Goal: Task Accomplishment & Management: Understand process/instructions

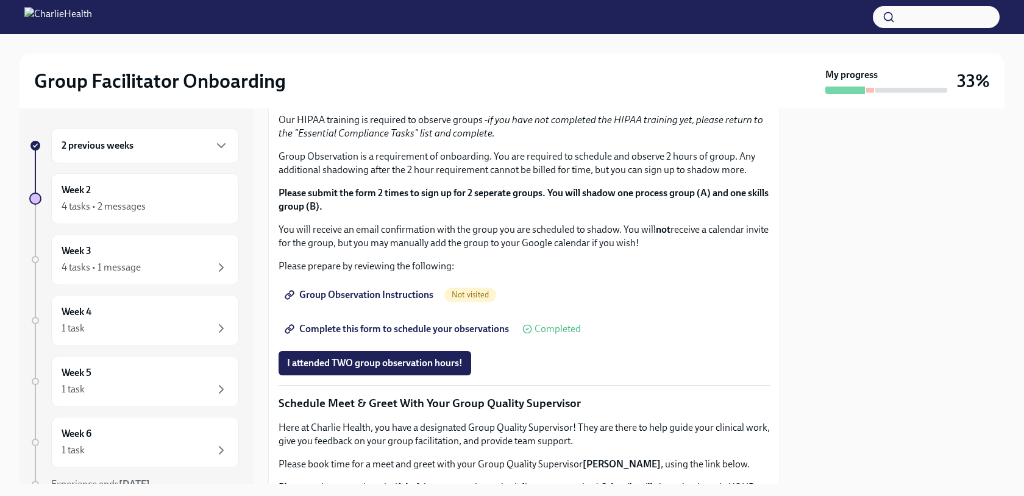
scroll to position [616, 0]
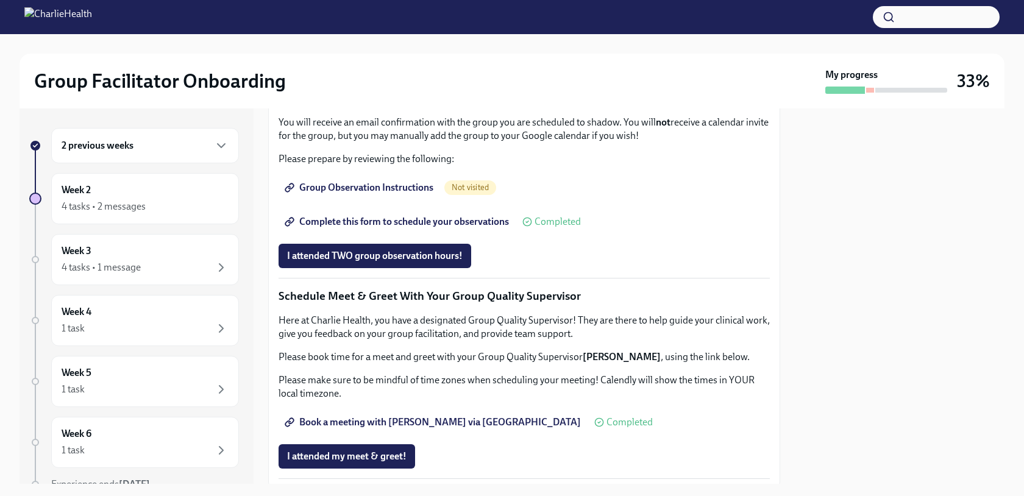
scroll to position [719, 0]
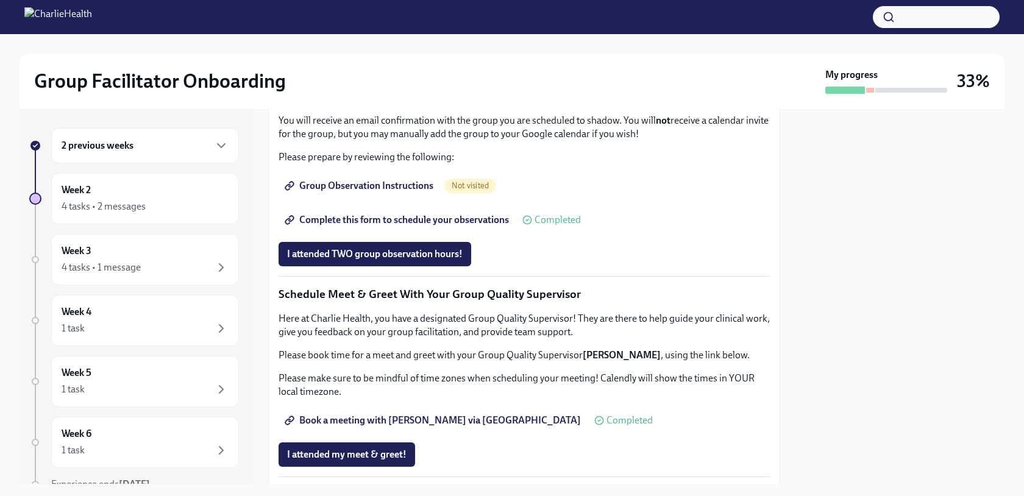
drag, startPoint x: 398, startPoint y: 322, endPoint x: 783, endPoint y: -92, distance: 565.8
click at [783, 0] on html "Group Facilitator Onboarding My progress 33% 2 previous weeks Week 2 4 tasks • …" at bounding box center [512, 248] width 1024 height 496
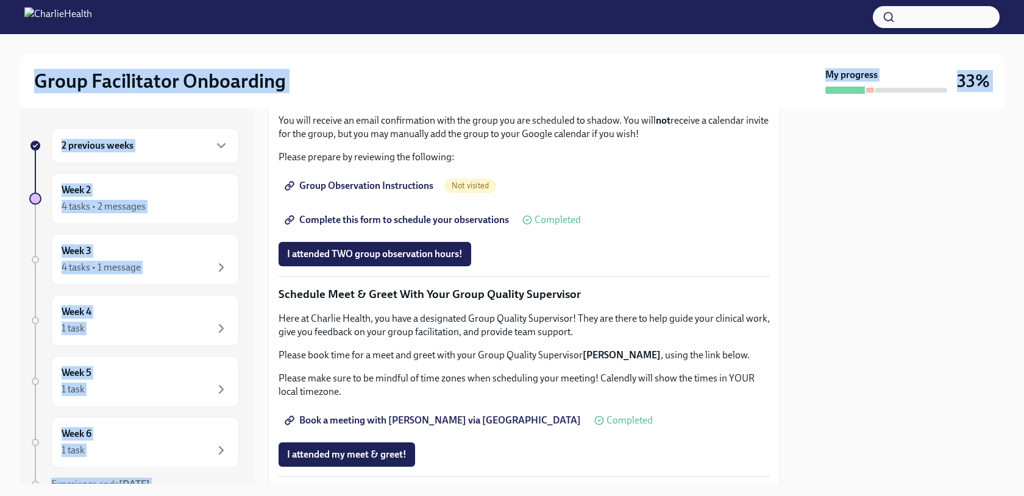
drag, startPoint x: 831, startPoint y: 49, endPoint x: 724, endPoint y: 394, distance: 361.6
click at [724, 394] on div "Group Facilitator Onboarding My progress 33% 2 previous weeks Week 2 4 tasks • …" at bounding box center [512, 259] width 1024 height 450
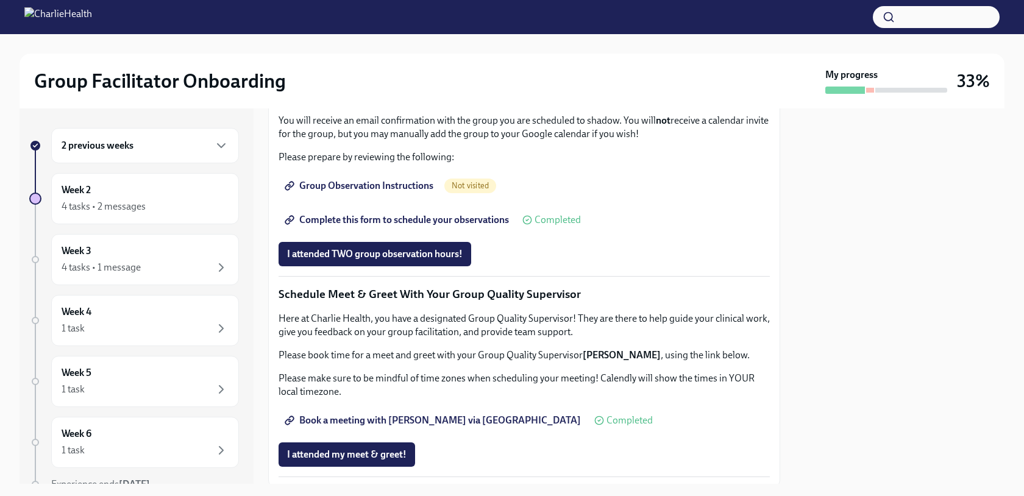
click at [806, 346] on div at bounding box center [900, 295] width 210 height 375
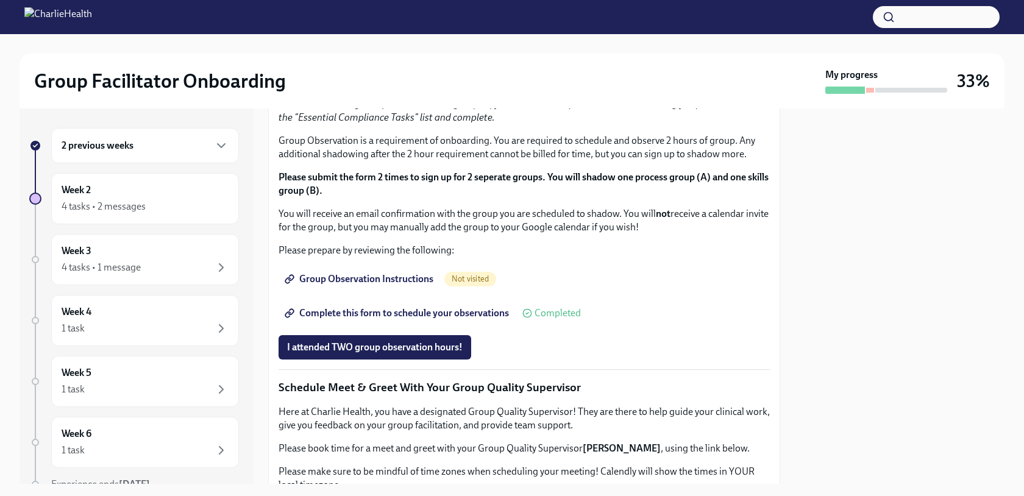
scroll to position [631, 0]
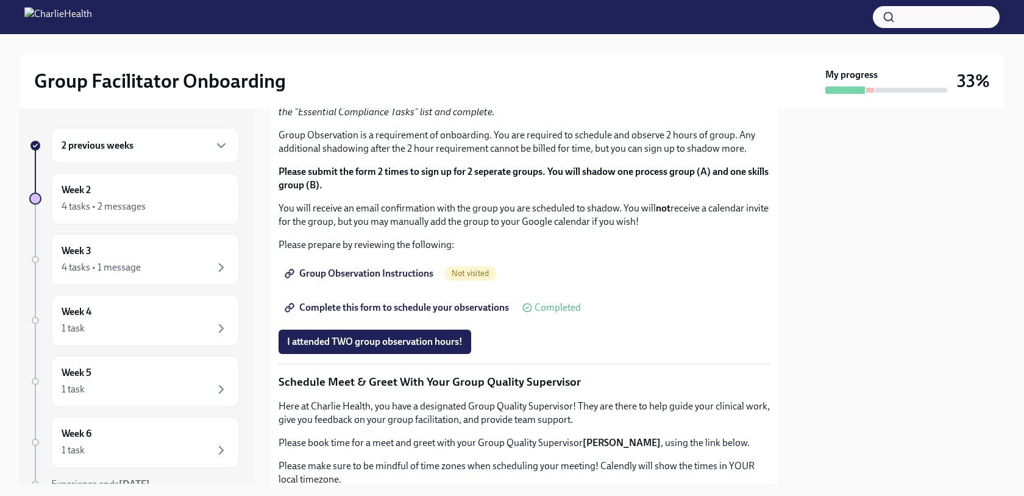
click at [415, 40] on span "I completed these three Docebo courses!" at bounding box center [372, 34] width 171 height 12
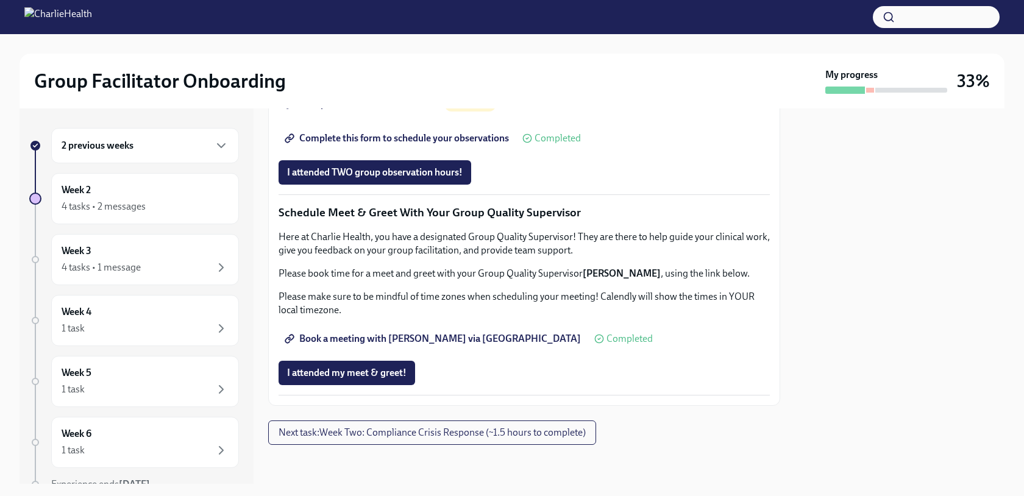
scroll to position [1011, 0]
click at [407, 144] on span "Complete this form to schedule your observations" at bounding box center [398, 138] width 222 height 12
click at [417, 345] on link "Book a meeting with [PERSON_NAME] via [GEOGRAPHIC_DATA]" at bounding box center [434, 339] width 311 height 24
click at [442, 441] on button "Next task : Week Two: Compliance Crisis Response (~1.5 hours to complete)" at bounding box center [432, 433] width 328 height 24
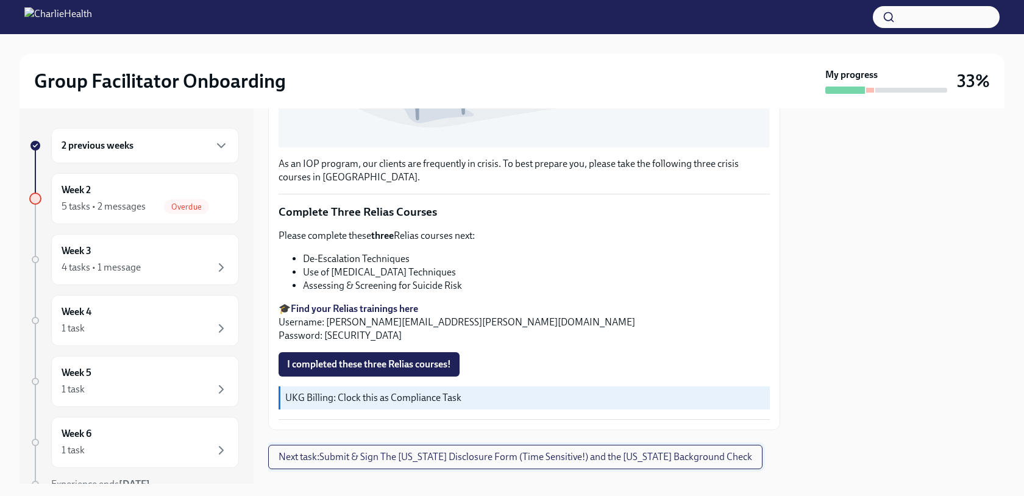
scroll to position [424, 0]
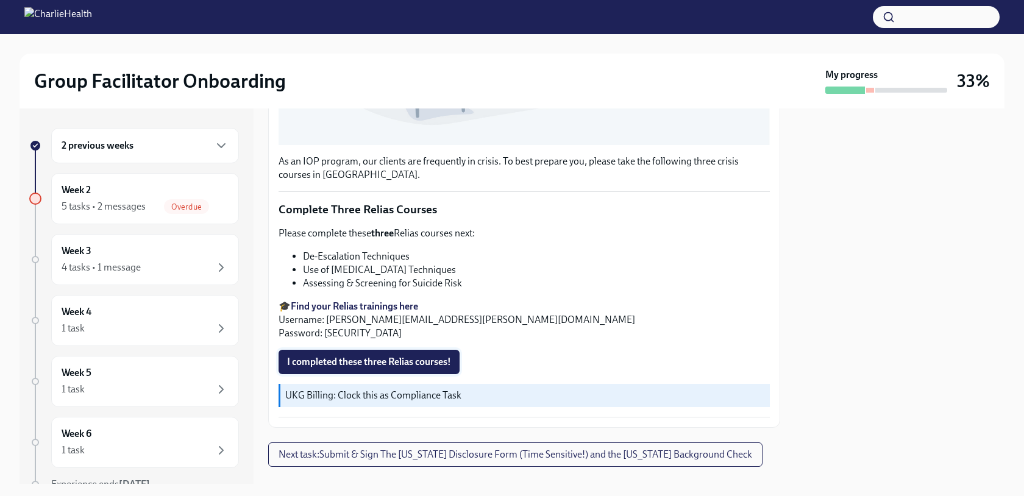
click at [438, 361] on span "I completed these three Relias courses!" at bounding box center [369, 362] width 164 height 12
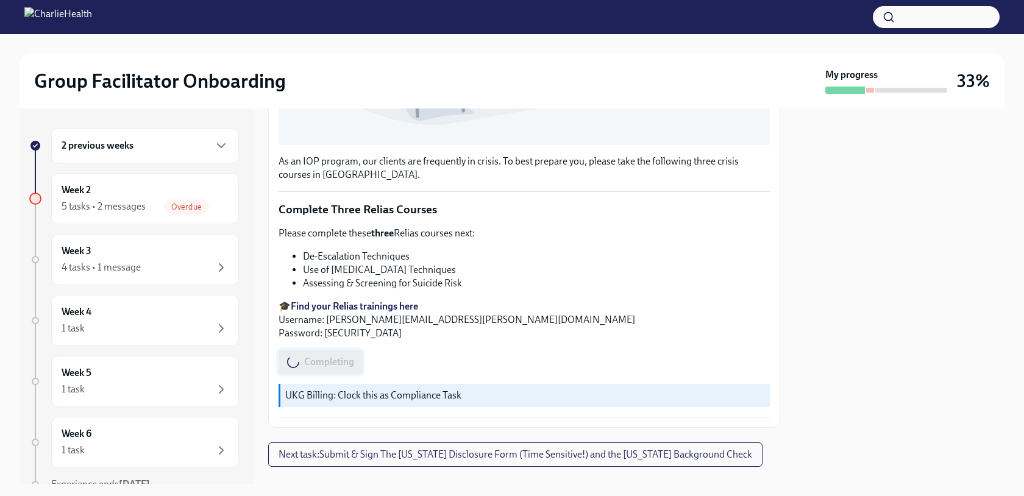
scroll to position [446, 0]
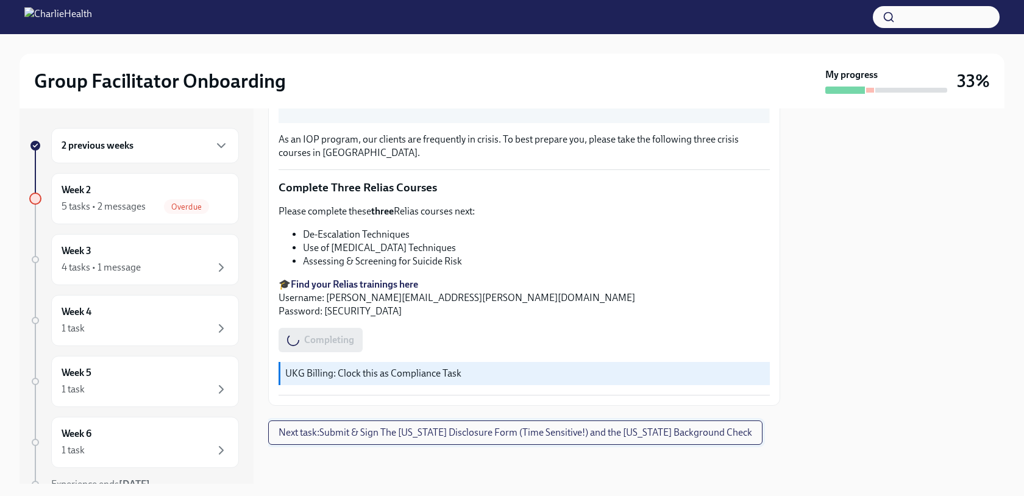
click at [436, 439] on button "Next task : Submit & Sign The [US_STATE] Disclosure Form (Time Sensitive!) and …" at bounding box center [515, 433] width 494 height 24
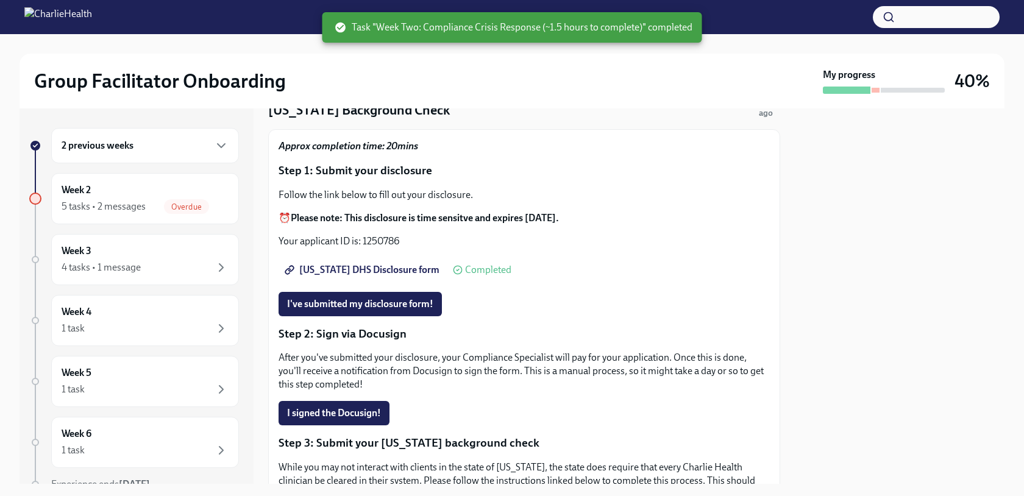
scroll to position [74, 0]
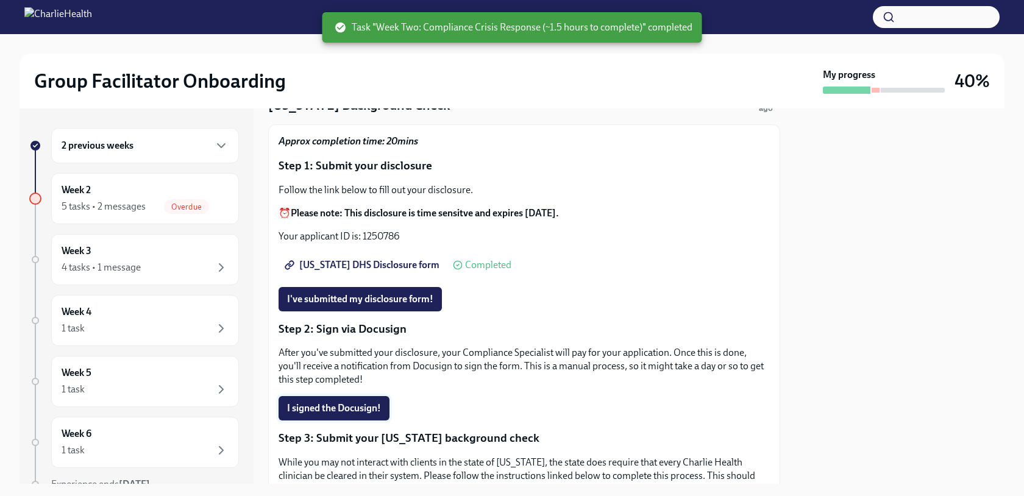
click at [380, 404] on span "I signed the Docusign!" at bounding box center [334, 408] width 94 height 12
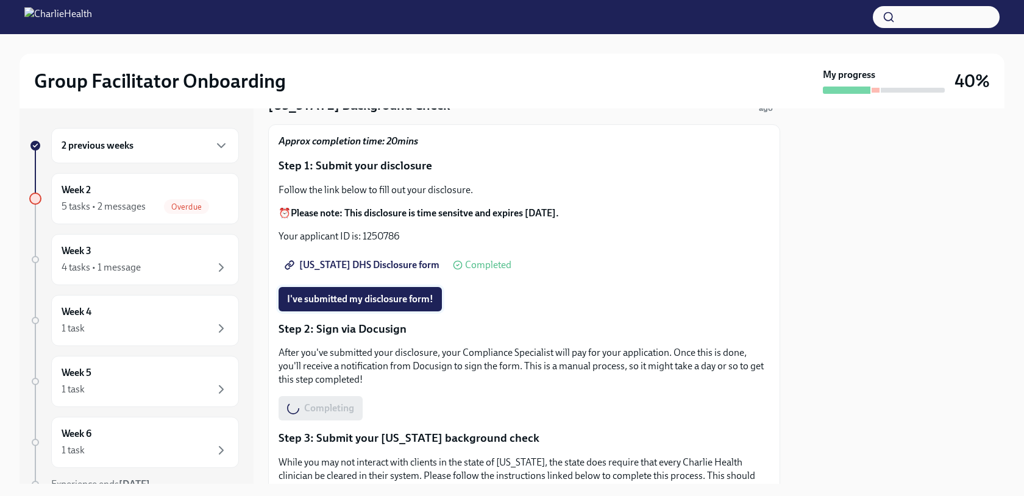
click at [397, 305] on button "I've submitted my disclosure form!" at bounding box center [360, 299] width 163 height 24
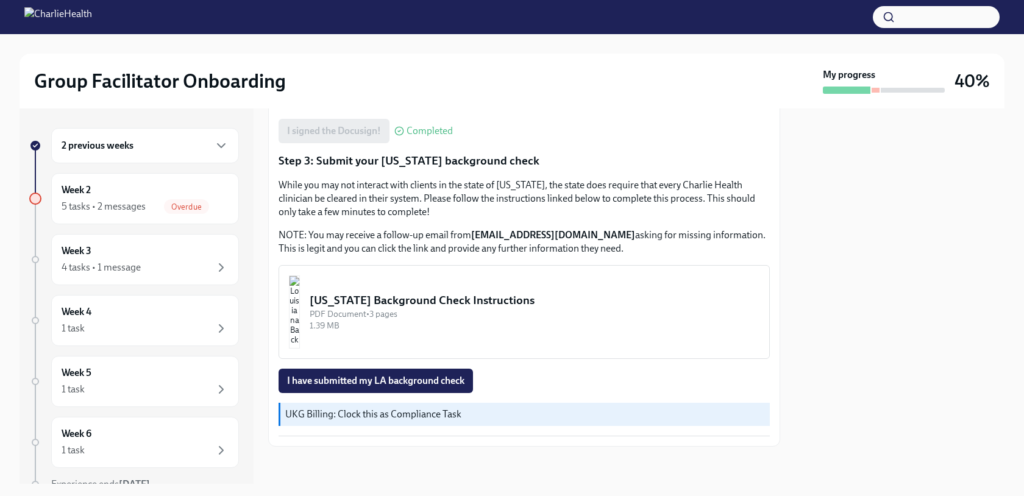
scroll to position [353, 0]
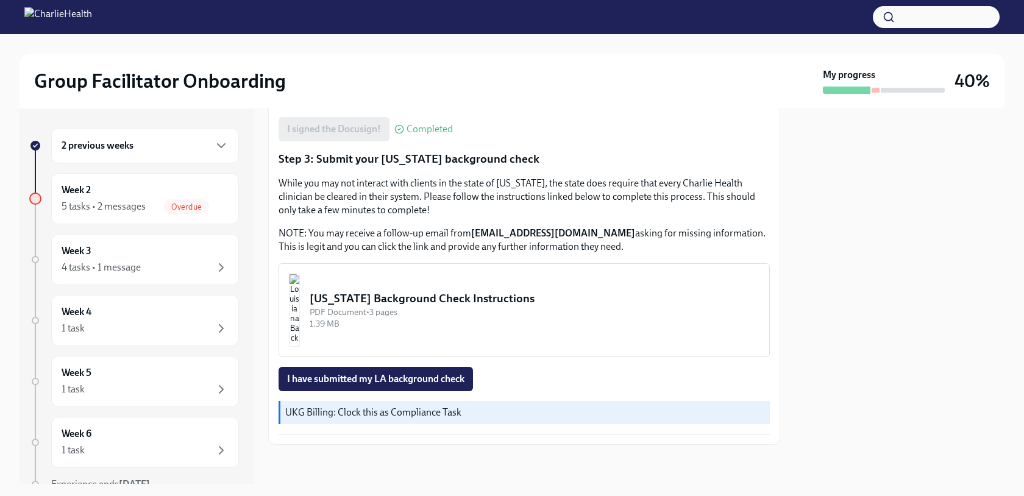
click at [491, 300] on div "[US_STATE] Background Check Instructions" at bounding box center [535, 299] width 450 height 16
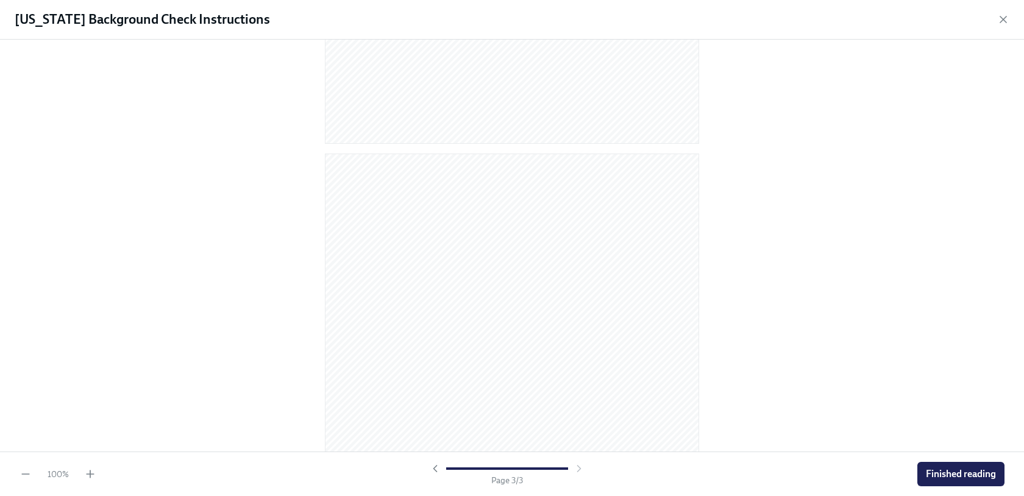
scroll to position [1079, 0]
click at [934, 477] on span "Finished reading" at bounding box center [961, 474] width 70 height 12
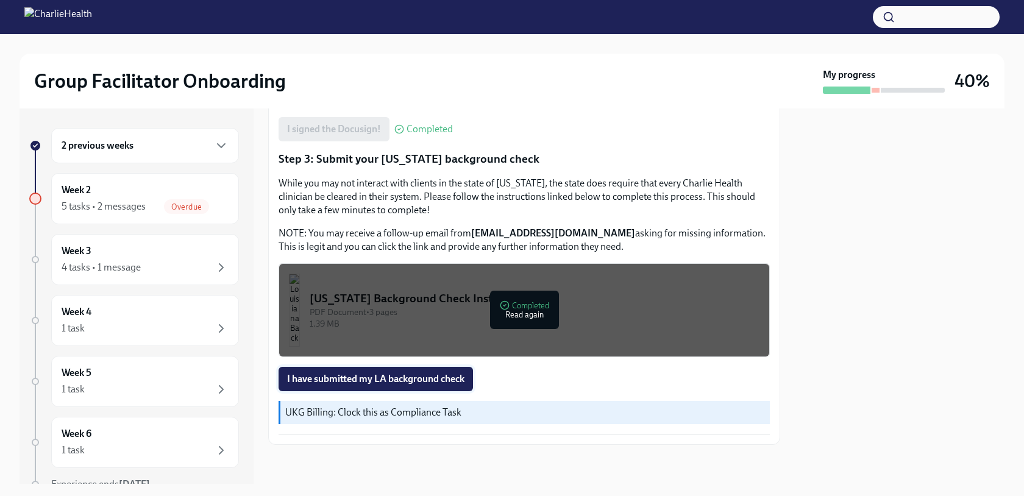
click at [442, 378] on span "I have submitted my LA background check" at bounding box center [375, 379] width 177 height 12
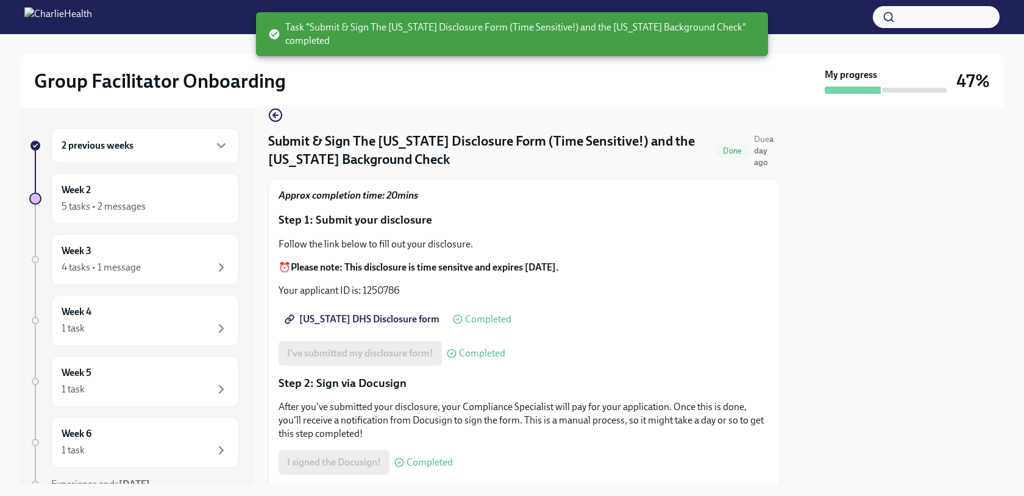
scroll to position [0, 0]
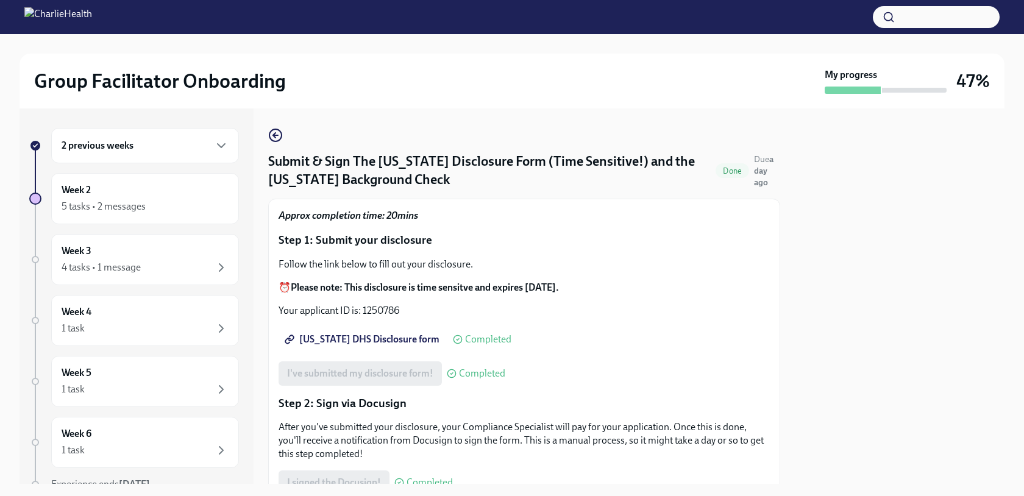
click at [380, 338] on span "[US_STATE] DHS Disclosure form" at bounding box center [363, 339] width 152 height 12
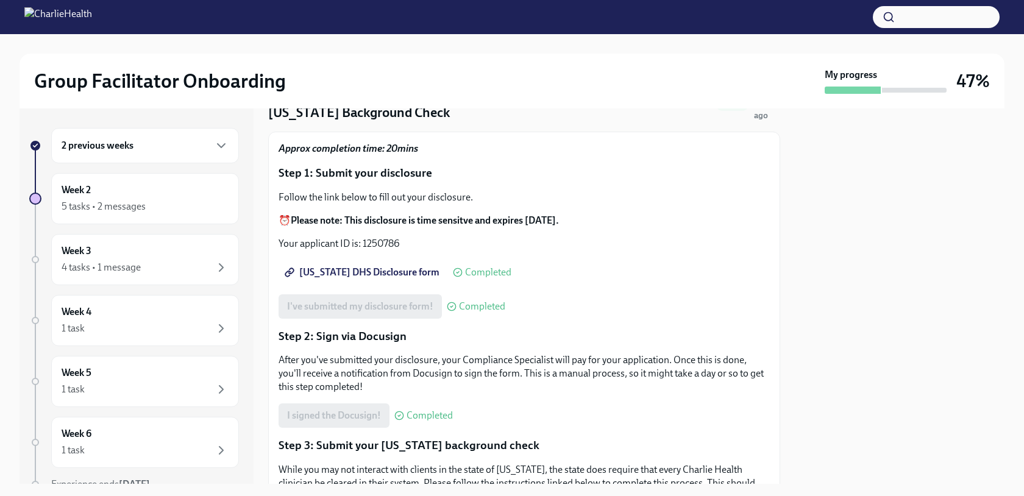
scroll to position [49, 0]
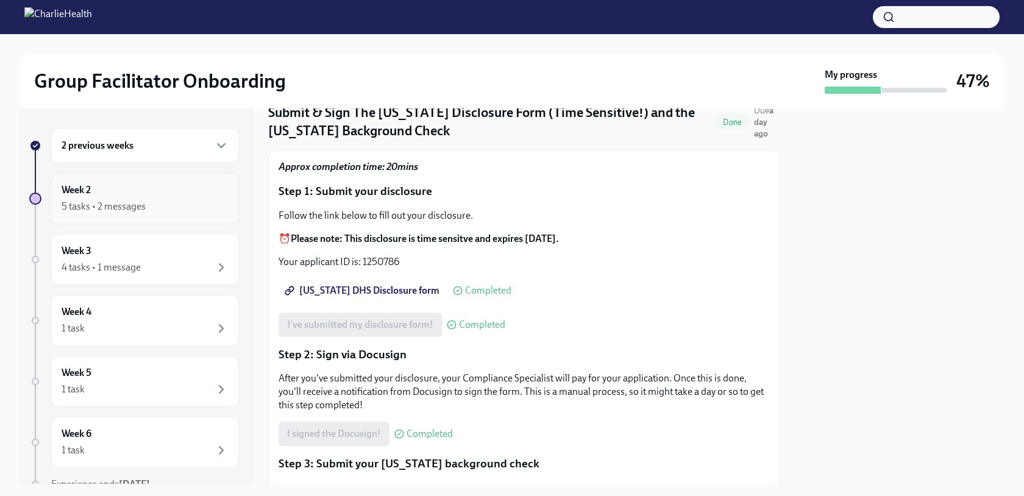
click at [187, 194] on div "Week 2 5 tasks • 2 messages" at bounding box center [145, 198] width 167 height 30
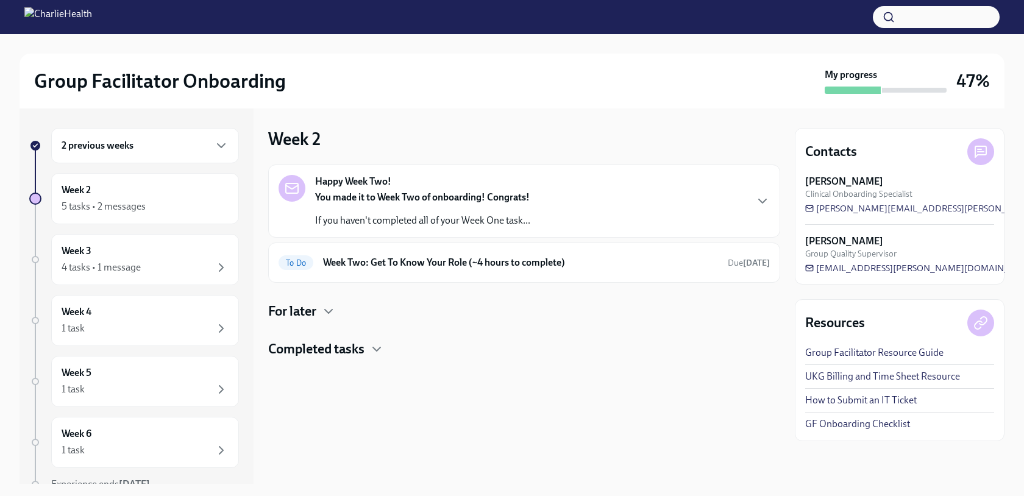
click at [344, 350] on h4 "Completed tasks" at bounding box center [316, 349] width 96 height 18
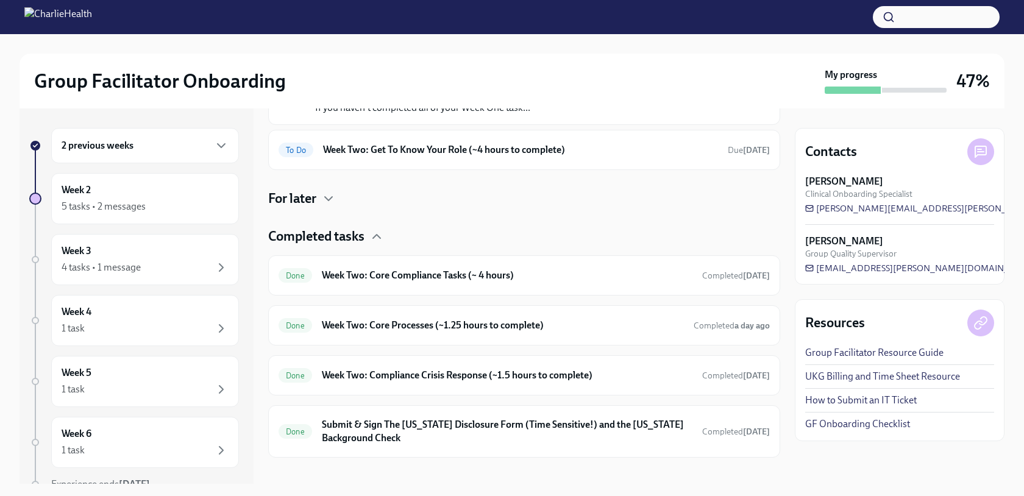
scroll to position [126, 0]
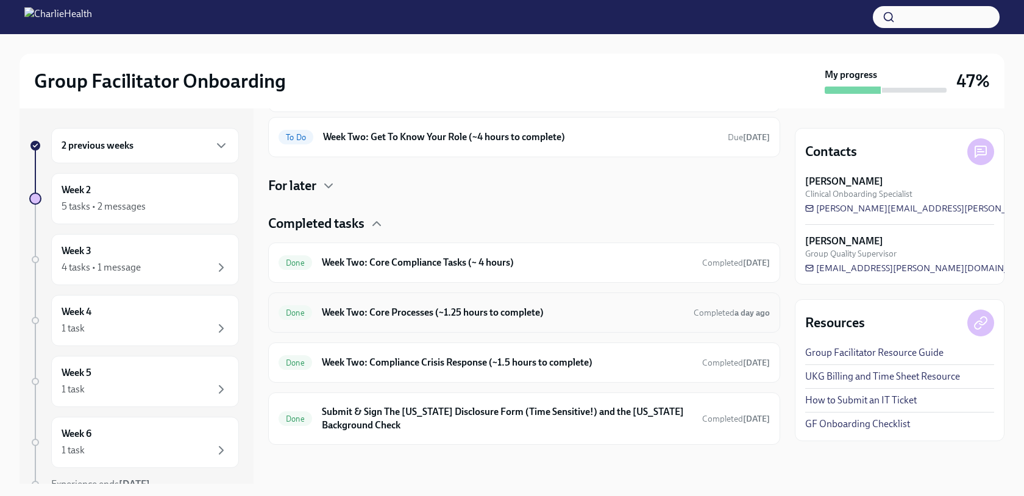
click at [383, 312] on h6 "Week Two: Core Processes (~1.25 hours to complete)" at bounding box center [503, 312] width 362 height 13
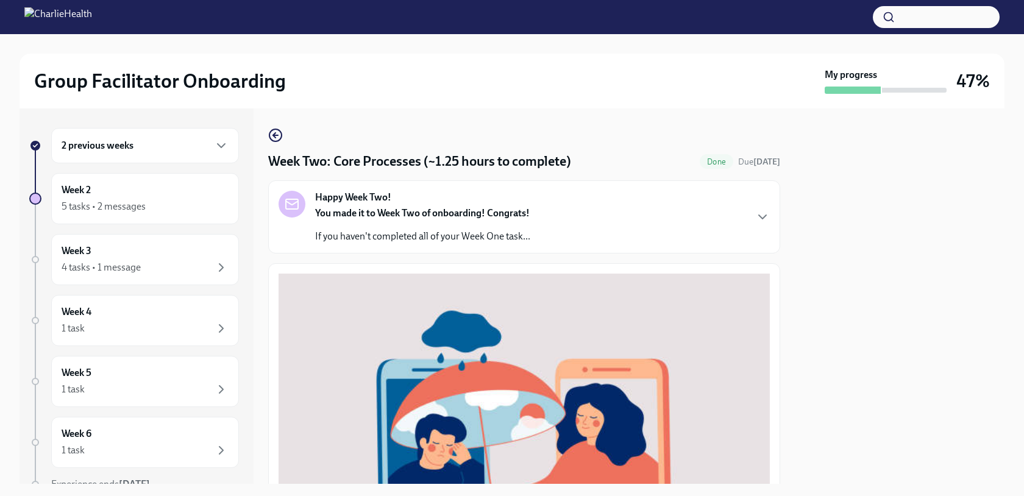
click at [447, 240] on p "If you haven't completed all of your Week One task..." at bounding box center [422, 236] width 215 height 13
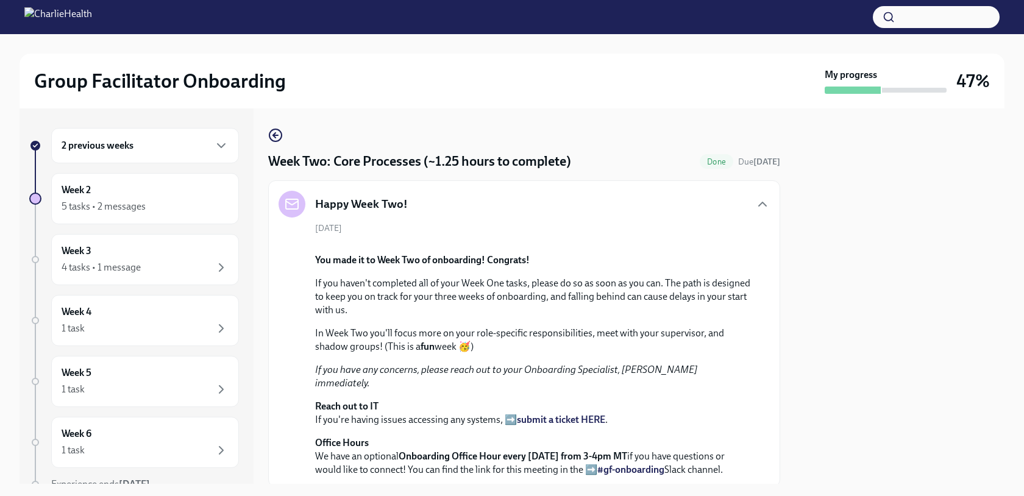
click at [447, 240] on div "[DATE] You made it to Week Two of onboarding! Congrats! If you haven't complete…" at bounding box center [524, 349] width 491 height 254
click at [531, 212] on div "Happy Week Two!" at bounding box center [524, 204] width 491 height 27
click at [149, 216] on div "Week 2 5 tasks • 2 messages" at bounding box center [145, 198] width 188 height 51
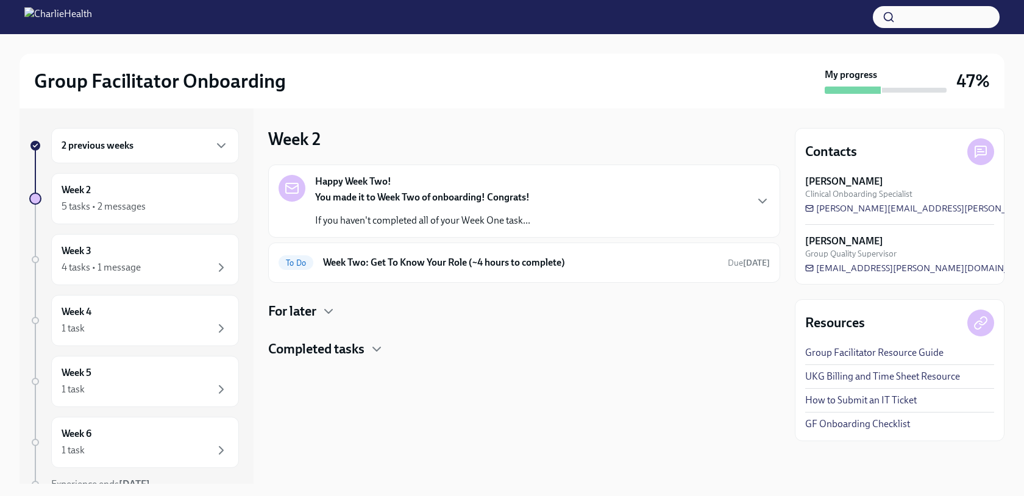
click at [368, 352] on div "Completed tasks" at bounding box center [524, 349] width 512 height 18
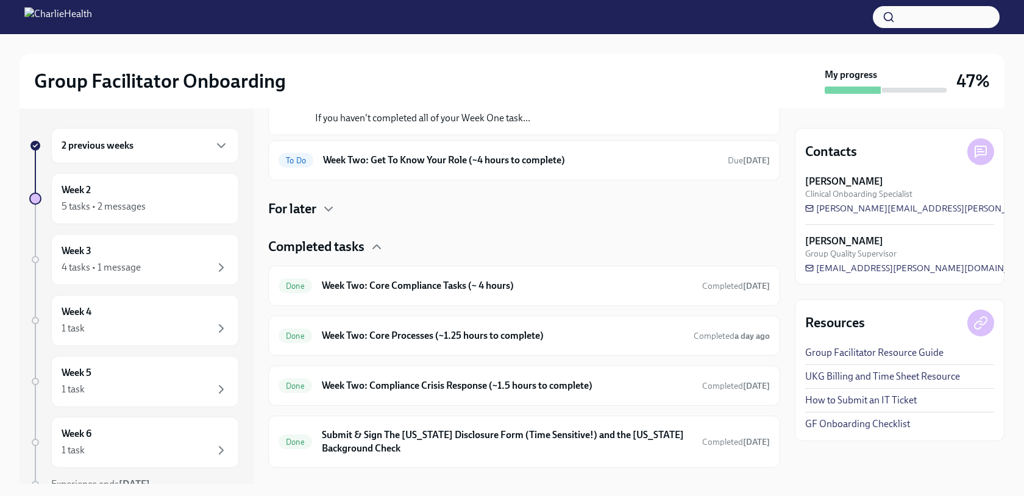
scroll to position [126, 0]
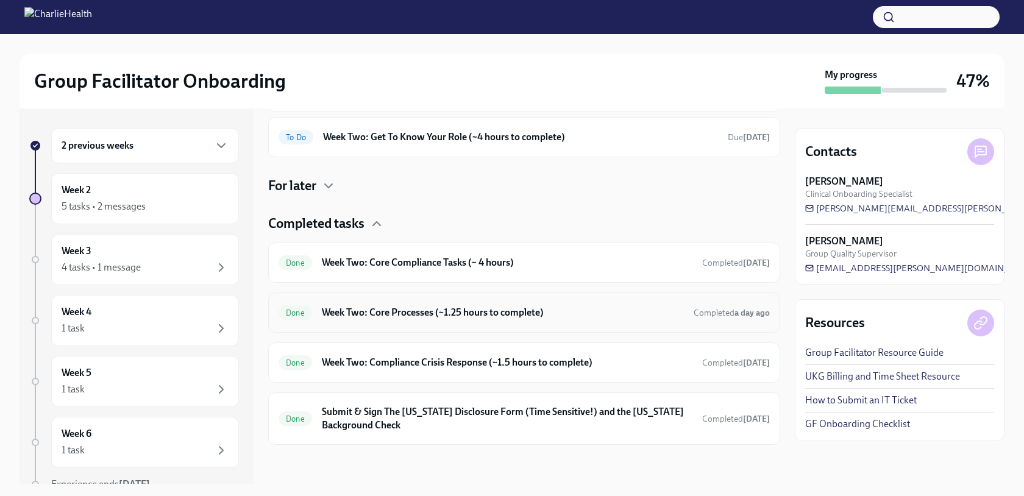
click at [485, 321] on div "Done Week Two: Core Processes (~1.25 hours to complete) Completed a day ago" at bounding box center [524, 313] width 491 height 20
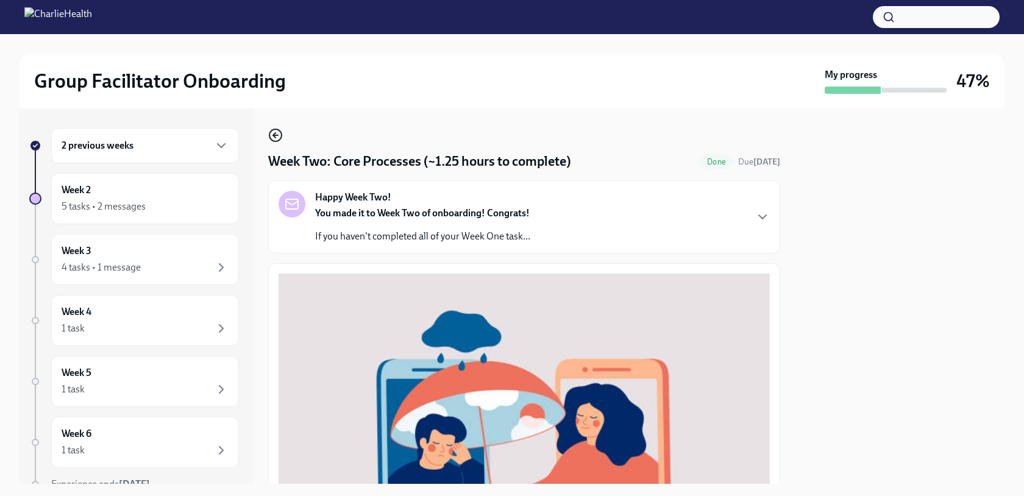
click at [275, 137] on icon "button" at bounding box center [274, 135] width 2 height 5
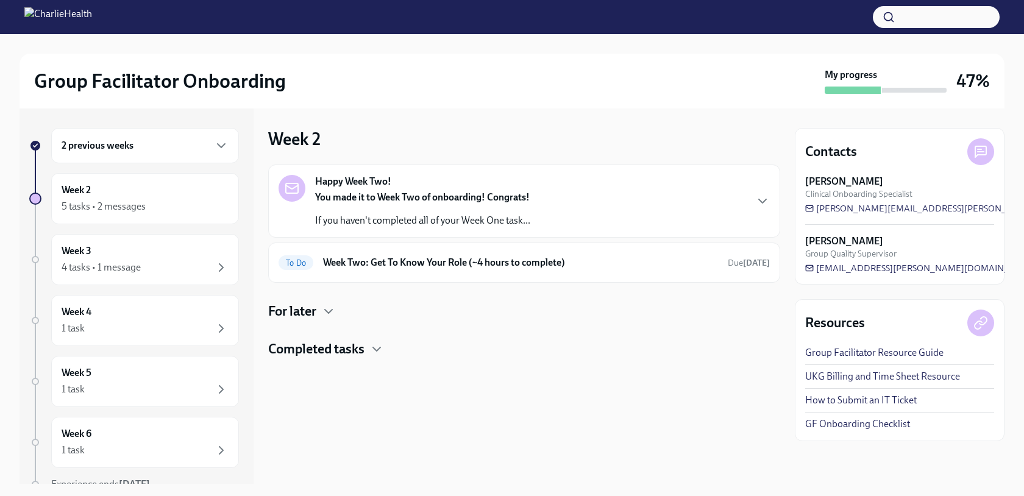
click at [346, 361] on div at bounding box center [524, 377] width 512 height 39
click at [349, 357] on h4 "Completed tasks" at bounding box center [316, 349] width 96 height 18
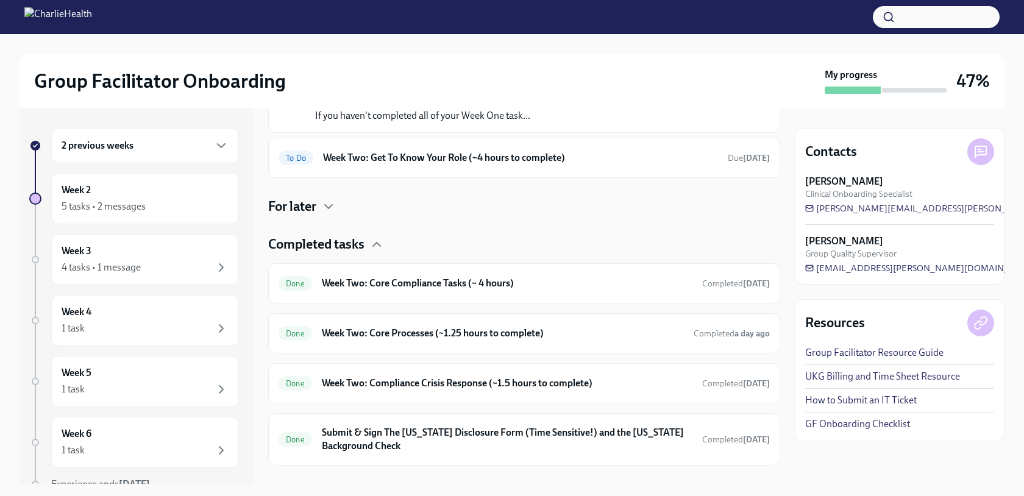
scroll to position [126, 0]
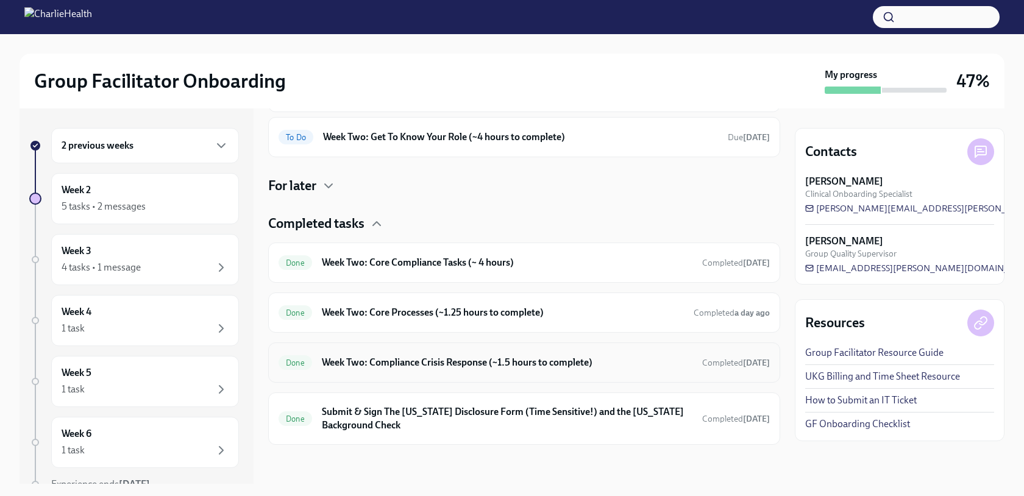
click at [349, 359] on h6 "Week Two: Compliance Crisis Response (~1.5 hours to complete)" at bounding box center [507, 362] width 371 height 13
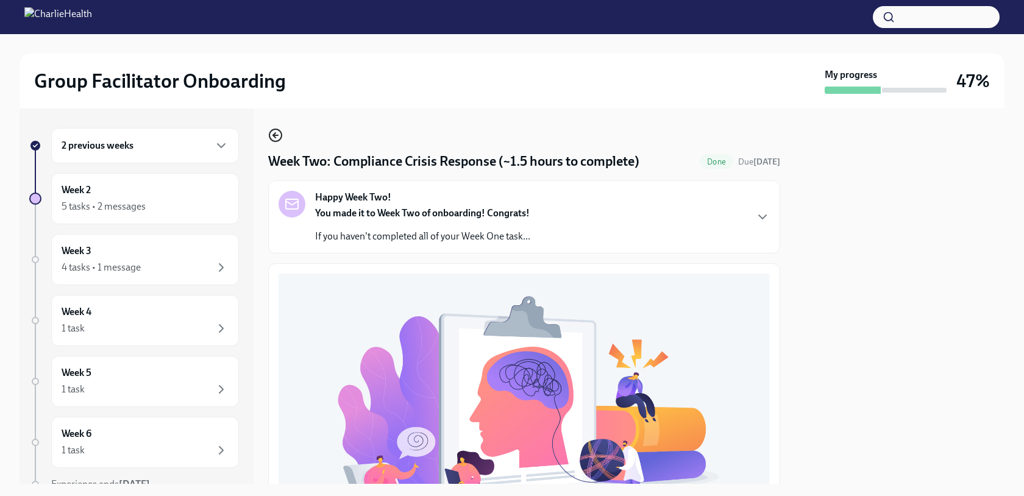
click at [273, 130] on icon "button" at bounding box center [275, 135] width 15 height 15
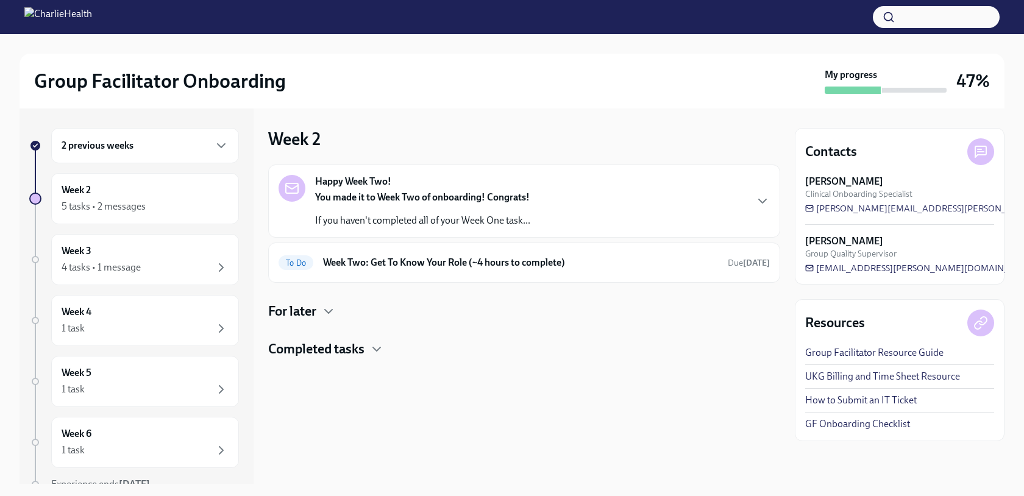
click at [366, 347] on div "Completed tasks" at bounding box center [524, 349] width 512 height 18
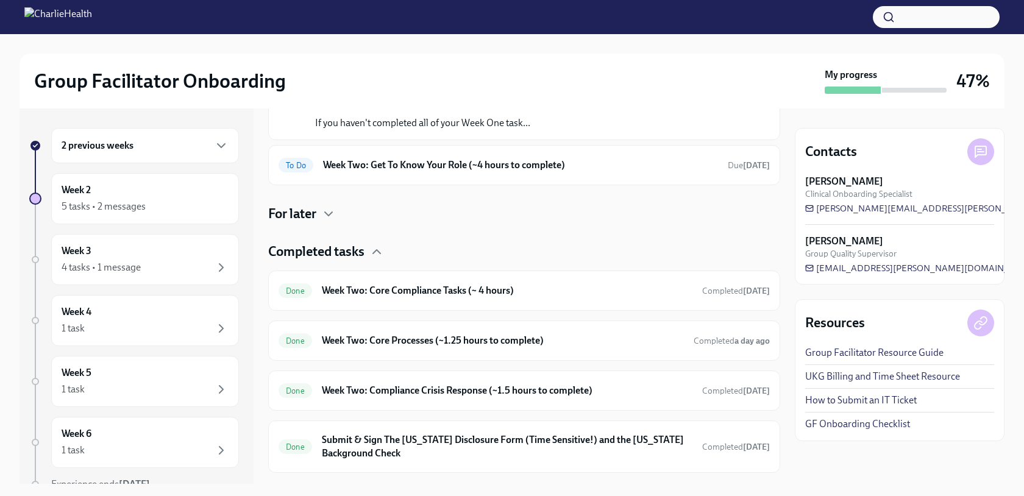
scroll to position [126, 0]
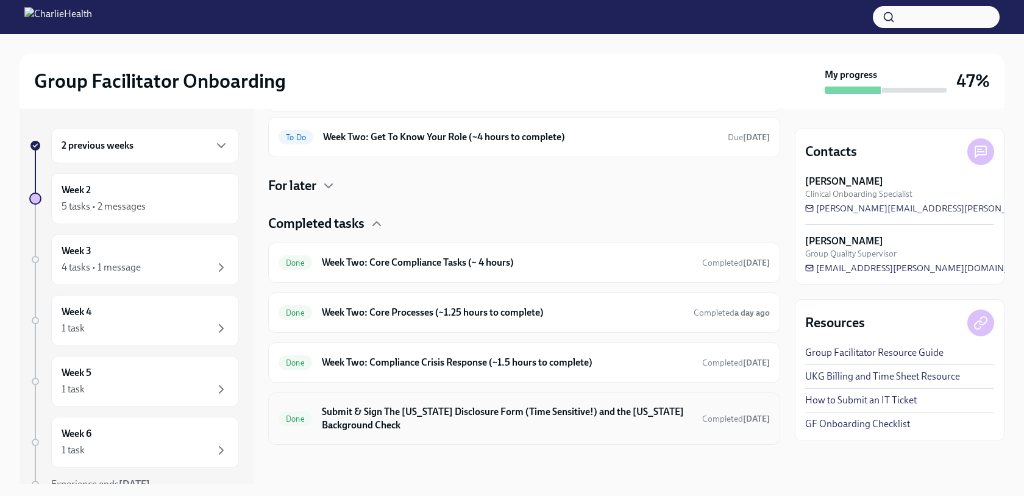
click at [373, 416] on h6 "Submit & Sign The [US_STATE] Disclosure Form (Time Sensitive!) and the [US_STAT…" at bounding box center [507, 418] width 371 height 27
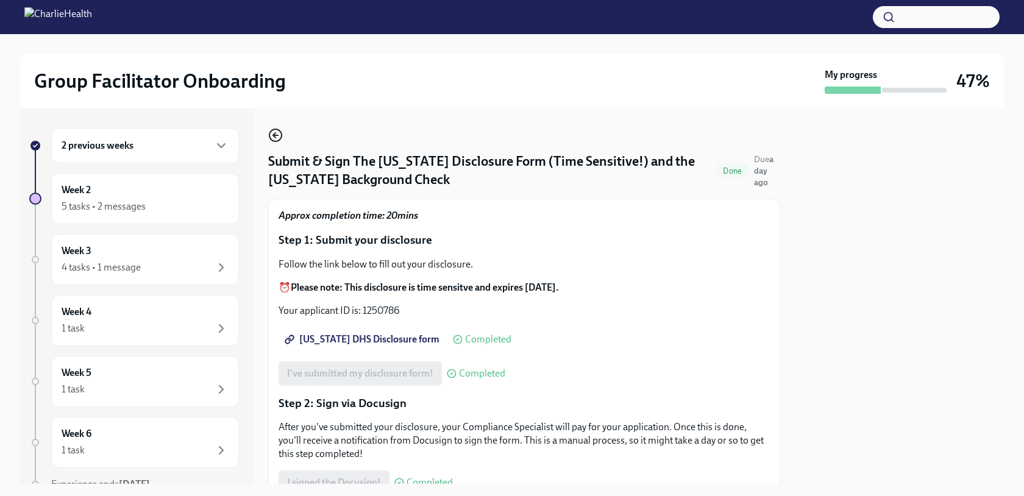
click at [278, 129] on icon "button" at bounding box center [275, 135] width 15 height 15
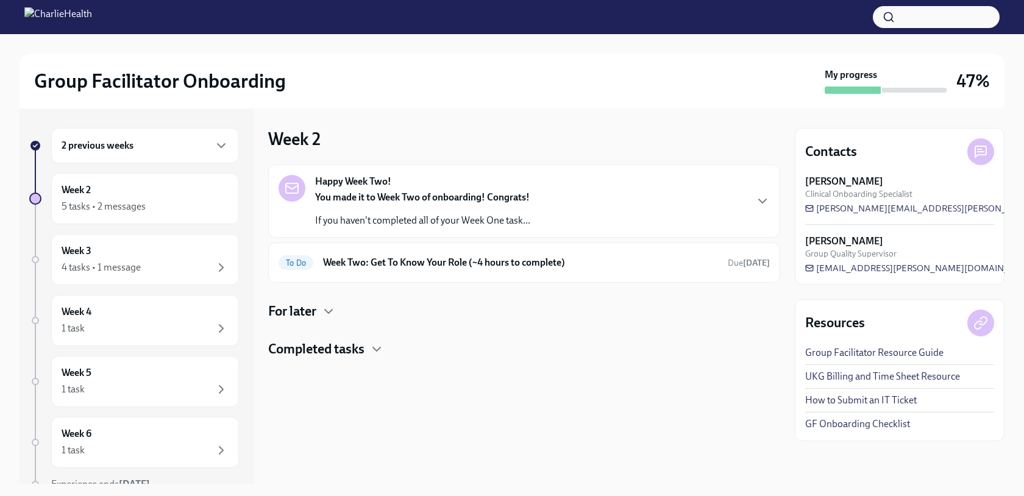
click at [363, 358] on h4 "Completed tasks" at bounding box center [316, 349] width 96 height 18
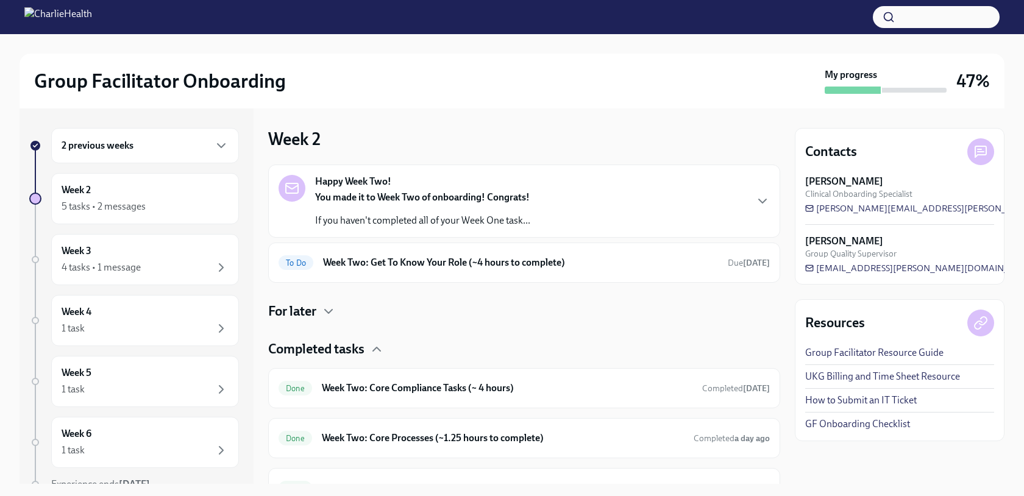
scroll to position [126, 0]
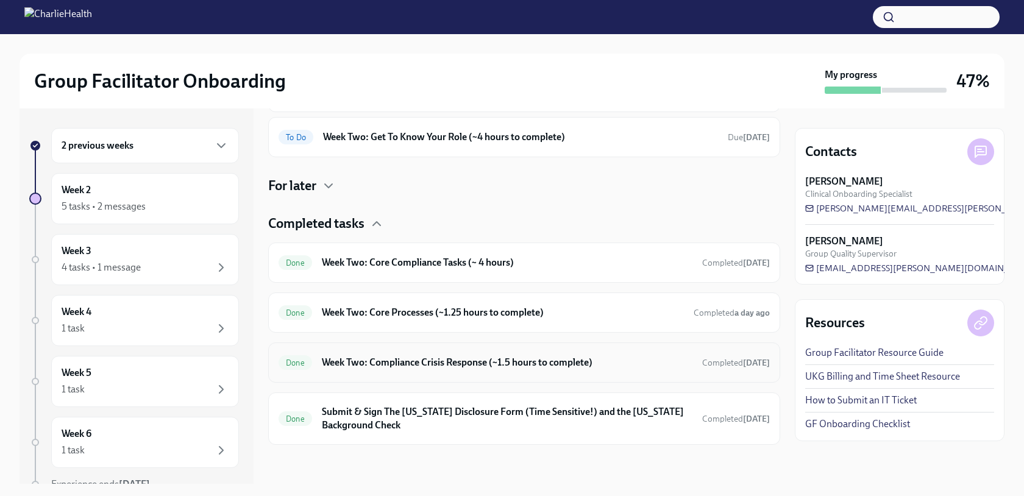
click at [363, 359] on h6 "Week Two: Compliance Crisis Response (~1.5 hours to complete)" at bounding box center [507, 362] width 371 height 13
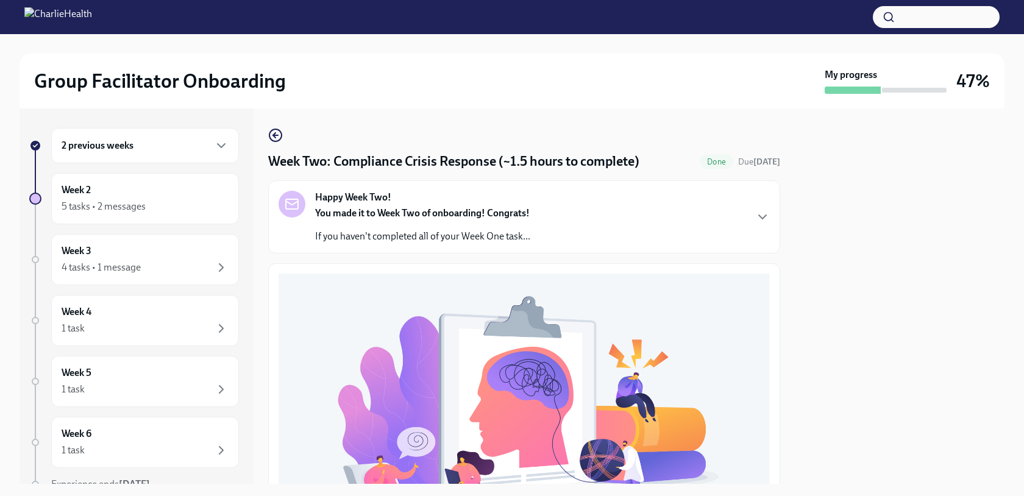
click at [266, 132] on div "2 previous weeks Week 2 5 tasks • 2 messages Week 3 4 tasks • 1 message Week 4 …" at bounding box center [512, 295] width 985 height 375
click at [272, 134] on icon "button" at bounding box center [275, 135] width 15 height 15
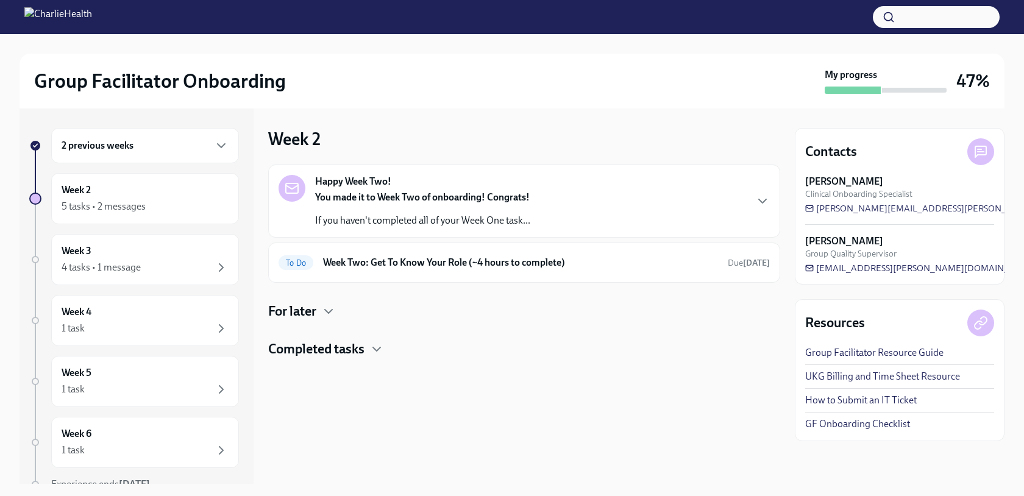
click at [347, 354] on h4 "Completed tasks" at bounding box center [316, 349] width 96 height 18
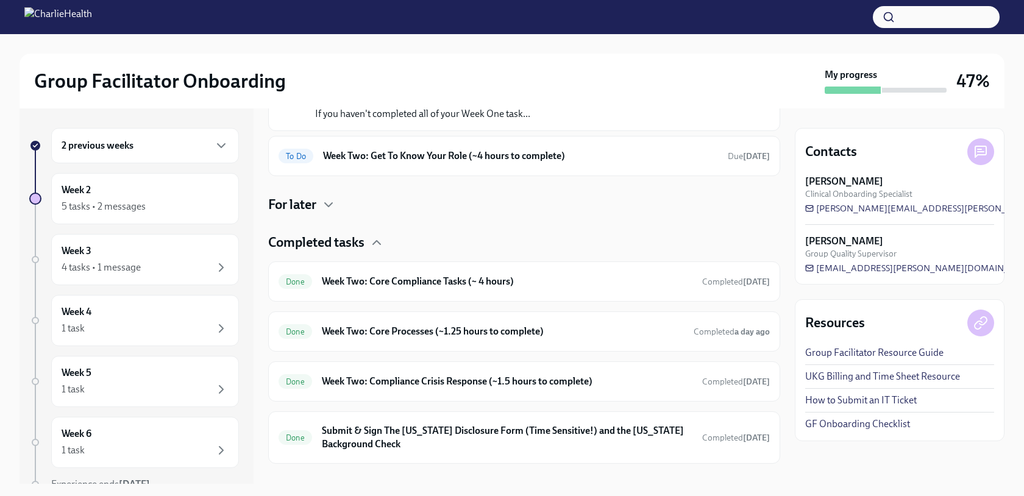
scroll to position [126, 0]
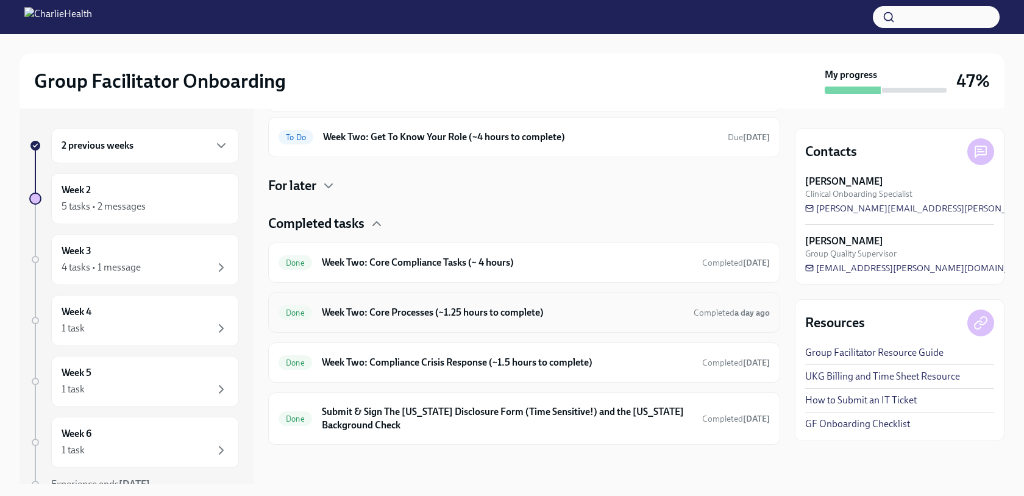
click at [354, 330] on div "Done Week Two: Core Processes (~1.25 hours to complete) Completed a day ago" at bounding box center [524, 313] width 512 height 40
click at [357, 321] on div "Done Week Two: Core Processes (~1.25 hours to complete) Completed a day ago" at bounding box center [524, 313] width 491 height 20
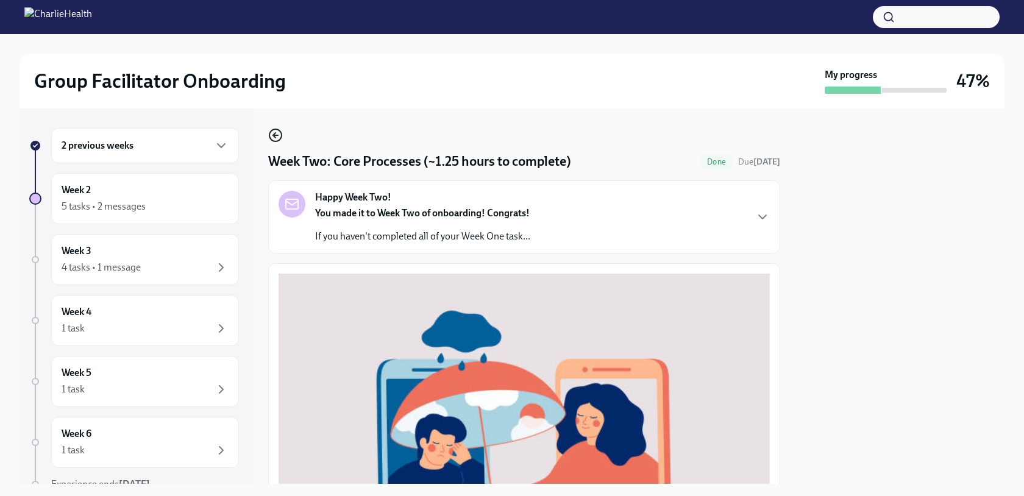
click at [278, 132] on icon "button" at bounding box center [275, 135] width 15 height 15
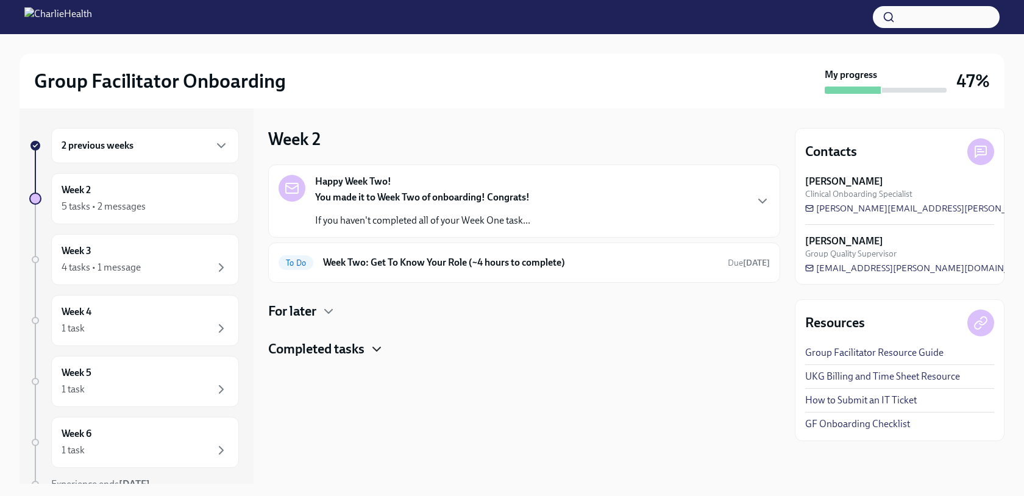
click at [374, 344] on icon "button" at bounding box center [376, 349] width 15 height 15
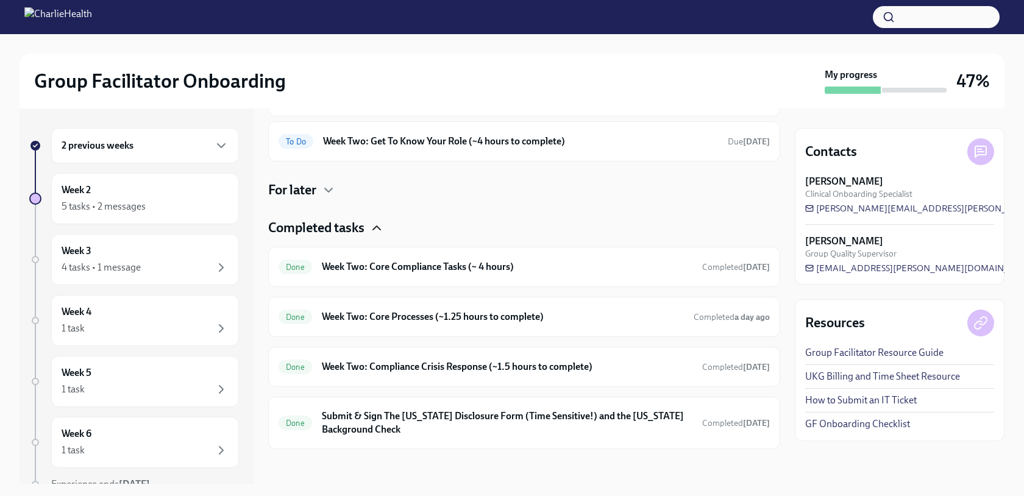
scroll to position [124, 0]
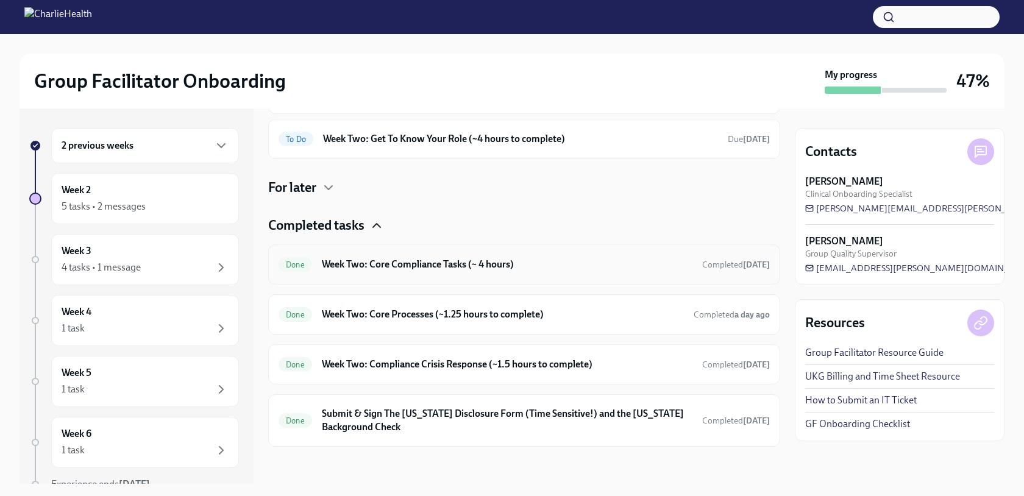
click at [392, 272] on div "Done Week Two: Core Compliance Tasks (~ 4 hours) Completed [DATE]" at bounding box center [524, 265] width 491 height 20
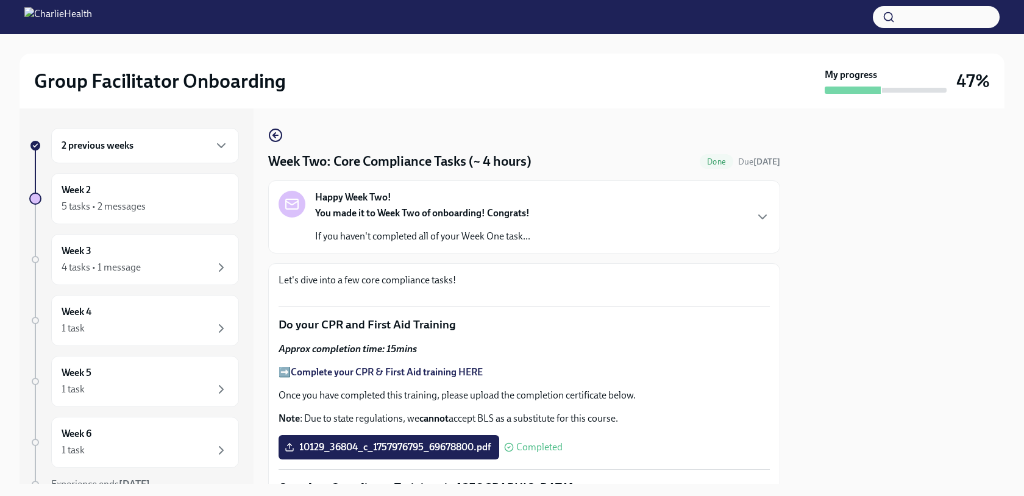
click at [406, 235] on p "If you haven't completed all of your Week One task..." at bounding box center [422, 236] width 215 height 13
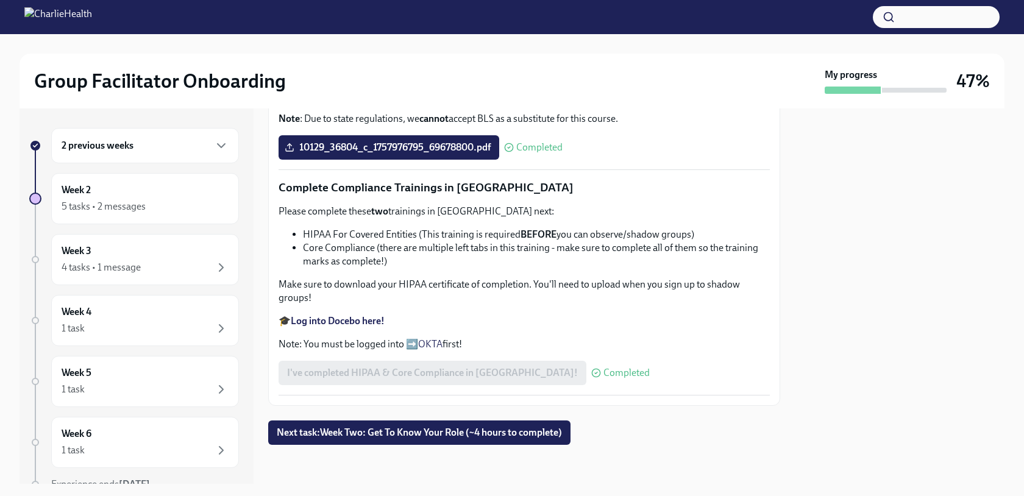
scroll to position [742, 0]
